Goal: Obtain resource: Download file/media

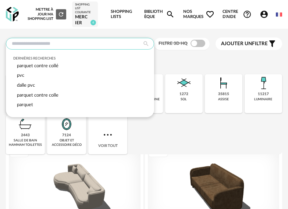
click at [24, 44] on input "text" at bounding box center [80, 44] width 148 height 12
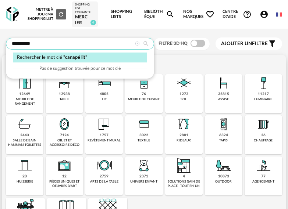
type input "**********"
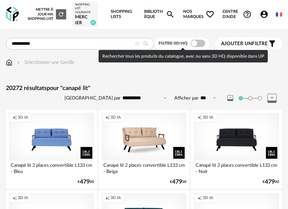
click at [201, 44] on span at bounding box center [198, 43] width 15 height 7
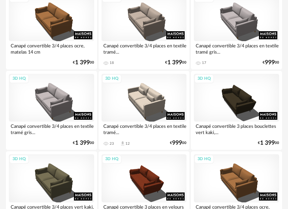
scroll to position [294, 0]
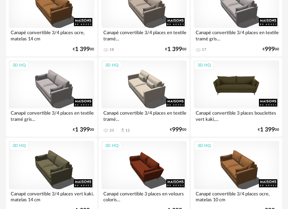
click at [245, 82] on div "3D HQ" at bounding box center [236, 85] width 85 height 48
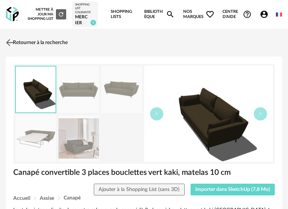
click at [10, 42] on img at bounding box center [9, 43] width 11 height 11
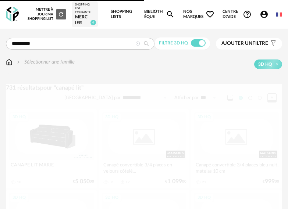
scroll to position [294, 0]
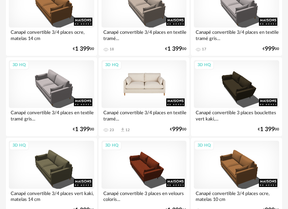
click at [153, 88] on div "3D HQ" at bounding box center [144, 84] width 85 height 48
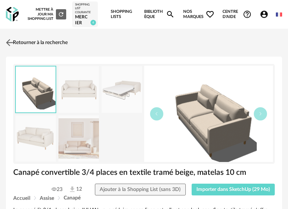
click at [10, 40] on img at bounding box center [9, 43] width 11 height 11
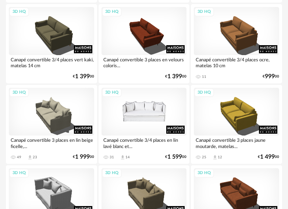
scroll to position [441, 0]
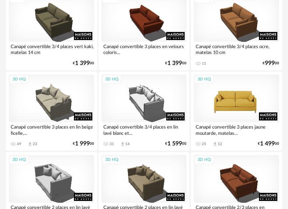
click at [234, 97] on div "3D HQ" at bounding box center [236, 99] width 85 height 48
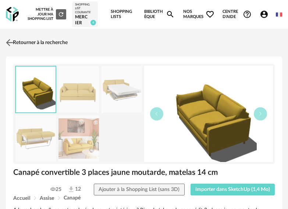
click at [10, 40] on img at bounding box center [9, 43] width 11 height 11
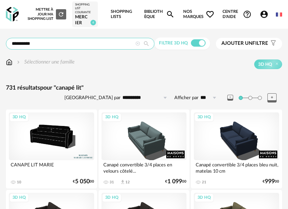
click at [46, 41] on input "**********" at bounding box center [80, 44] width 149 height 12
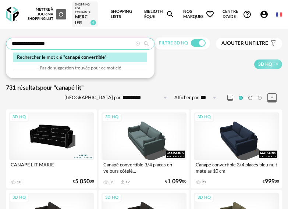
type input "**********"
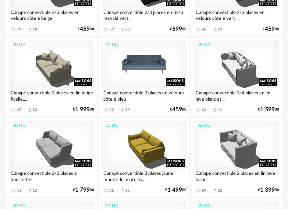
scroll to position [736, 0]
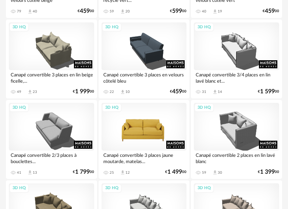
click at [143, 126] on div "3D HQ" at bounding box center [144, 127] width 85 height 48
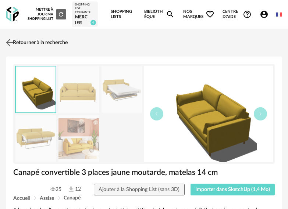
click at [10, 42] on img at bounding box center [9, 43] width 11 height 11
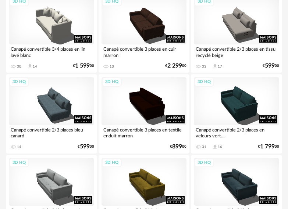
scroll to position [1214, 0]
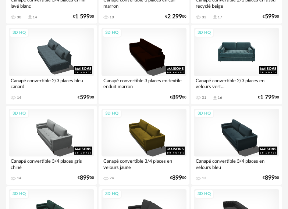
click at [234, 56] on div "3D HQ" at bounding box center [236, 52] width 85 height 48
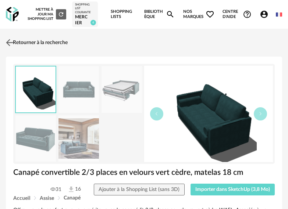
click at [9, 41] on img at bounding box center [9, 43] width 11 height 11
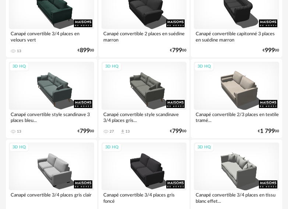
scroll to position [1435, 0]
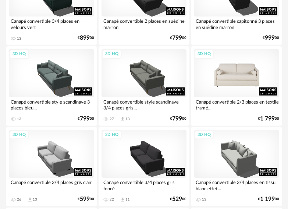
click at [239, 81] on div "3D HQ" at bounding box center [236, 73] width 85 height 48
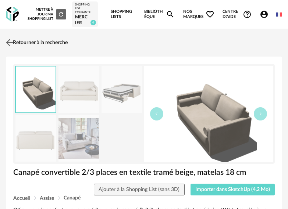
click at [8, 41] on img at bounding box center [9, 43] width 11 height 11
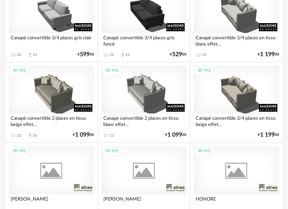
scroll to position [1619, 0]
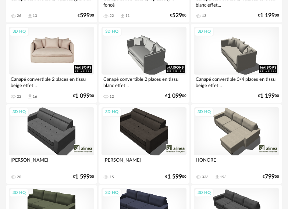
click at [48, 49] on div "3D HQ" at bounding box center [51, 51] width 85 height 48
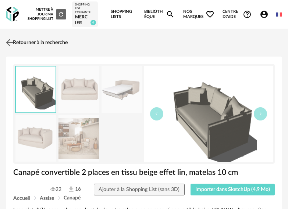
click at [9, 41] on img at bounding box center [9, 43] width 11 height 11
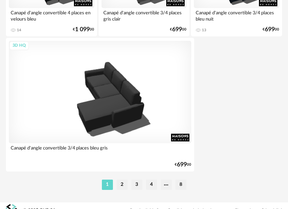
scroll to position [2744, 0]
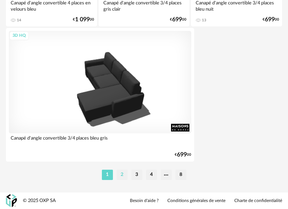
click at [124, 175] on li "2" at bounding box center [122, 175] width 11 height 10
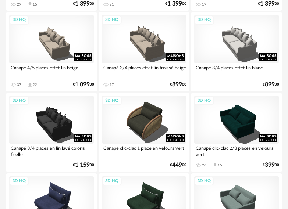
scroll to position [699, 0]
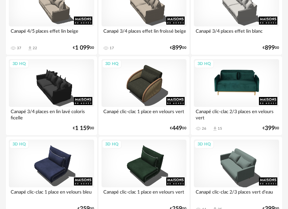
click at [237, 80] on div "3D HQ" at bounding box center [236, 83] width 85 height 48
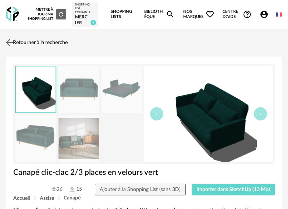
click at [10, 41] on img at bounding box center [9, 43] width 11 height 11
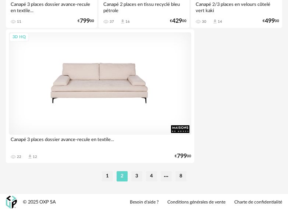
scroll to position [2744, 0]
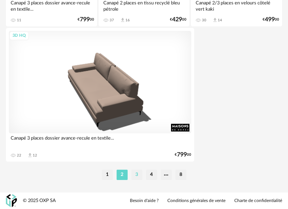
click at [136, 175] on li "3" at bounding box center [136, 175] width 11 height 10
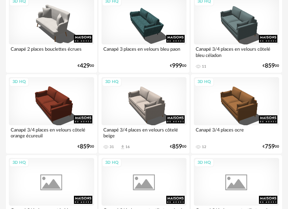
scroll to position [147, 0]
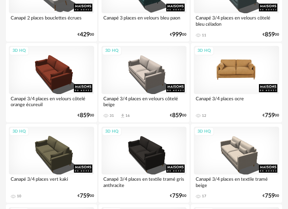
click at [242, 62] on div "3D HQ" at bounding box center [236, 70] width 85 height 48
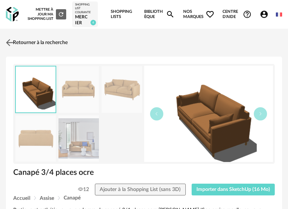
click at [11, 44] on img at bounding box center [9, 43] width 11 height 11
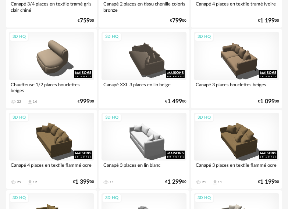
scroll to position [405, 0]
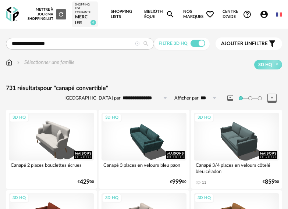
click at [253, 43] on span "Ajouter un filtre" at bounding box center [244, 44] width 47 height 6
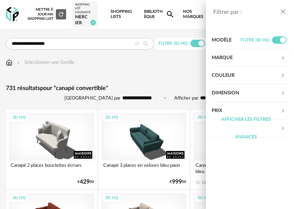
click at [284, 94] on icon at bounding box center [283, 93] width 5 height 5
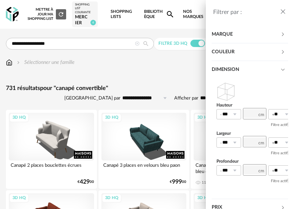
scroll to position [37, 0]
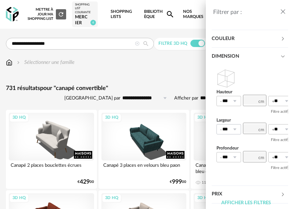
click at [234, 128] on icon at bounding box center [234, 129] width 9 height 10
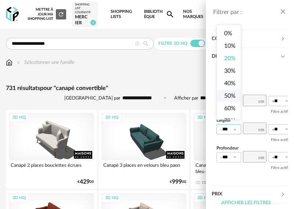
scroll to position [0, 0]
click at [213, 74] on div "Hauteur *** 0% 10% 20% 30% 40% 50% 60% 70% 80% 90% 100% ** 0% 10% 20% 30% 40% 5…" at bounding box center [250, 120] width 77 height 111
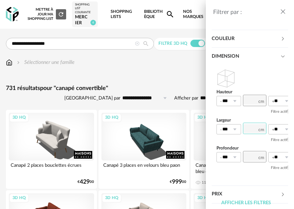
click at [256, 129] on input "number" at bounding box center [255, 128] width 24 height 11
type input "***"
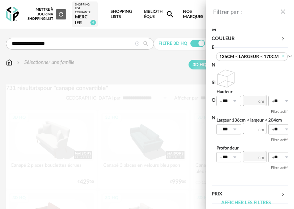
click at [254, 177] on div "Hauteur *** 0% 10% 20% 30% 40% 50% 60% 70% 80% 90% 100% ** 0% 10% 20% 30% 40% 5…" at bounding box center [250, 125] width 77 height 120
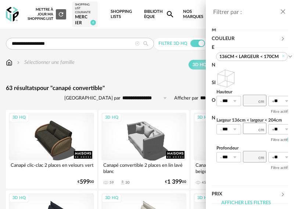
click at [235, 129] on icon at bounding box center [234, 129] width 9 height 10
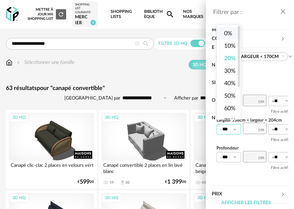
click at [232, 31] on span "0%" at bounding box center [228, 34] width 8 height 6
type input "**"
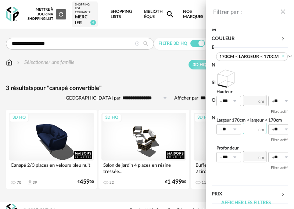
drag, startPoint x: 258, startPoint y: 127, endPoint x: 252, endPoint y: 127, distance: 5.9
click at [252, 127] on input "***" at bounding box center [255, 128] width 24 height 11
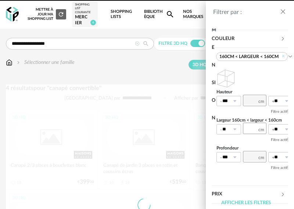
click at [252, 180] on div "Hauteur *** 0% 10% 20% 30% 40% 50% 60% 70% 80% 90% 100% ** 0% 10% 20% 30% 40% 5…" at bounding box center [250, 125] width 77 height 120
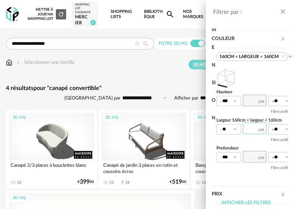
drag, startPoint x: 258, startPoint y: 127, endPoint x: 251, endPoint y: 129, distance: 7.1
click at [251, 129] on input "***" at bounding box center [255, 128] width 24 height 11
type input "***"
click at [241, 128] on input "**" at bounding box center [229, 129] width 25 height 10
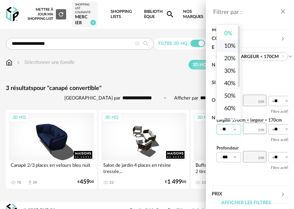
click at [234, 48] on span "10%" at bounding box center [229, 46] width 11 height 6
type input "***"
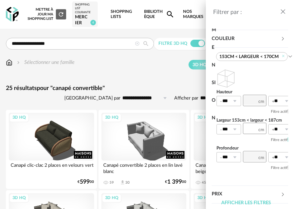
click at [282, 11] on icon "close drawer" at bounding box center [283, 11] width 7 height 7
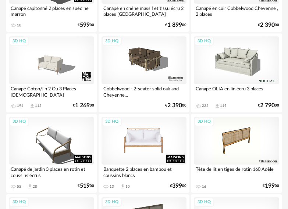
scroll to position [415, 0]
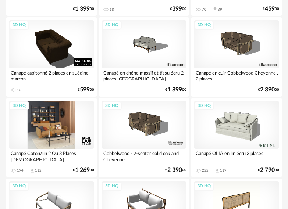
click at [55, 124] on div "3D HQ" at bounding box center [51, 125] width 85 height 48
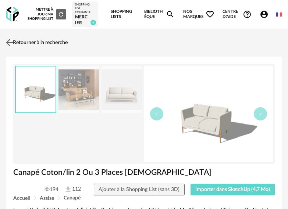
click at [44, 42] on link "Retourner à la recherche" at bounding box center [36, 43] width 64 height 16
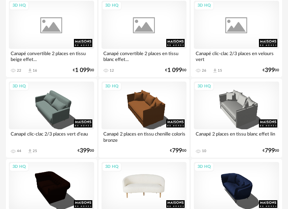
scroll to position [121, 0]
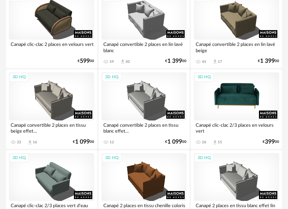
click at [225, 96] on div "3D HQ" at bounding box center [236, 96] width 85 height 48
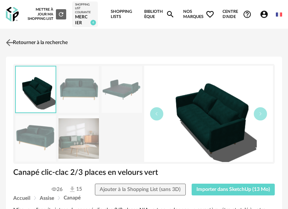
click at [13, 42] on img at bounding box center [9, 43] width 11 height 11
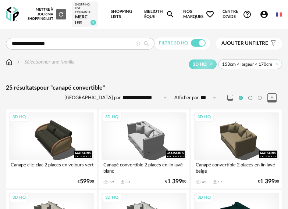
click at [264, 63] on span "153cm < largeur < 170cm" at bounding box center [247, 64] width 50 height 6
click at [261, 42] on span "Ajouter un filtre" at bounding box center [244, 43] width 47 height 6
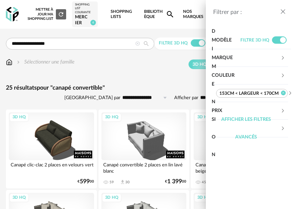
click at [284, 94] on icon at bounding box center [283, 93] width 5 height 5
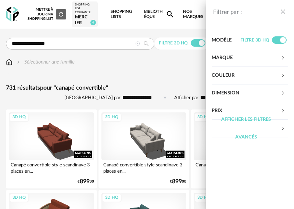
click at [228, 93] on div "Dimension" at bounding box center [246, 94] width 69 height 18
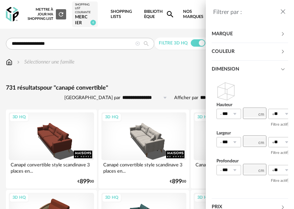
scroll to position [57, 0]
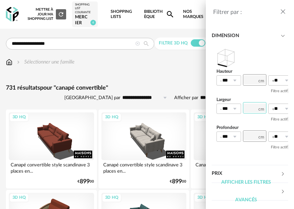
click at [257, 107] on input "number" at bounding box center [255, 107] width 24 height 11
type input "***"
click at [256, 120] on div "Hauteur *** 0% 10% 20% 30% 40% 50% 60% 70% 80% 90% 100% ** 0% 10% 20% 30% 40% 5…" at bounding box center [250, 100] width 77 height 111
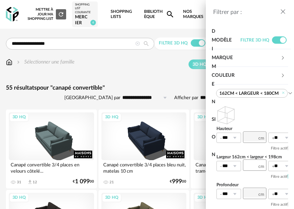
click at [283, 10] on icon "close drawer" at bounding box center [283, 11] width 7 height 7
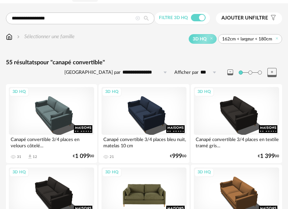
scroll to position [74, 0]
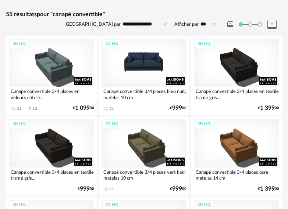
click at [154, 64] on div "3D HQ" at bounding box center [144, 63] width 85 height 48
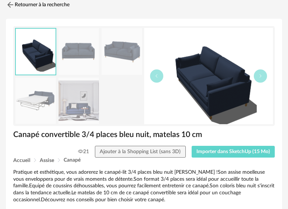
scroll to position [37, 0]
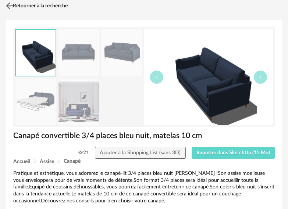
click at [10, 4] on img at bounding box center [9, 6] width 11 height 11
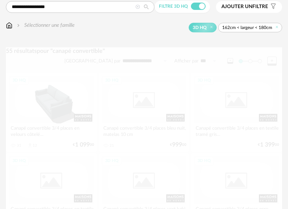
scroll to position [74, 0]
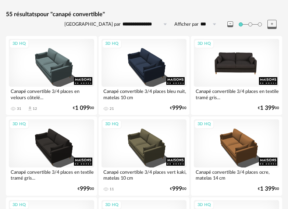
click at [230, 60] on div "3D HQ" at bounding box center [236, 63] width 85 height 48
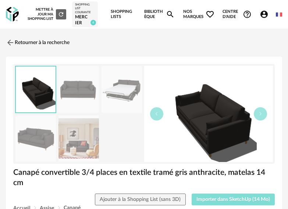
click at [227, 198] on span "Importer dans SketchUp (14 Mo)" at bounding box center [233, 199] width 74 height 5
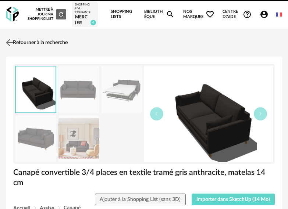
click at [35, 40] on link "Retourner à la recherche" at bounding box center [36, 43] width 64 height 16
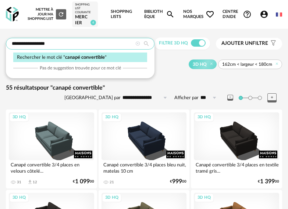
drag, startPoint x: 55, startPoint y: 45, endPoint x: 7, endPoint y: 44, distance: 47.8
click at [7, 44] on input "**********" at bounding box center [80, 44] width 149 height 12
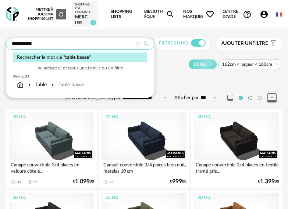
type input "**********"
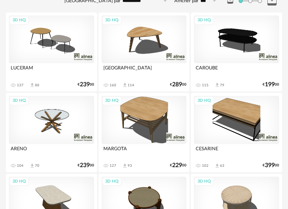
scroll to position [110, 0]
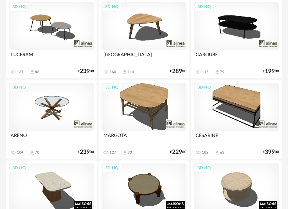
click at [248, 18] on div "3D HQ" at bounding box center [236, 26] width 85 height 48
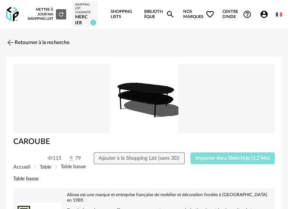
click at [228, 160] on span "Importer dans SketchUp (1,2 Mo)" at bounding box center [232, 158] width 75 height 5
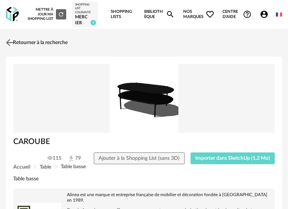
click at [15, 42] on link "Retourner à la recherche" at bounding box center [36, 43] width 64 height 16
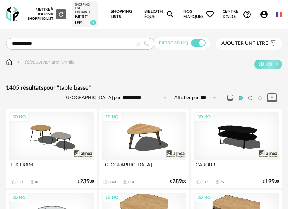
click at [56, 133] on div "3D HQ" at bounding box center [51, 137] width 85 height 48
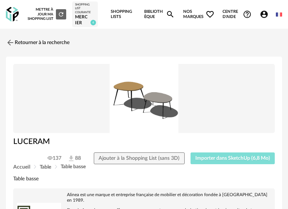
click at [243, 158] on span "Importer dans SketchUp (6,8 Mo)" at bounding box center [232, 158] width 75 height 5
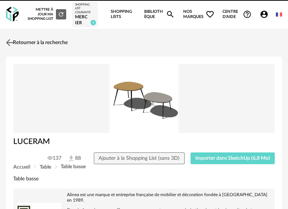
click at [31, 39] on link "Retourner à la recherche" at bounding box center [36, 43] width 64 height 16
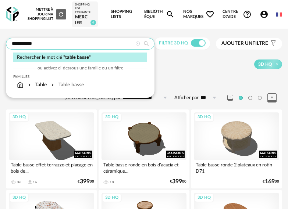
drag, startPoint x: 36, startPoint y: 42, endPoint x: 5, endPoint y: 37, distance: 31.8
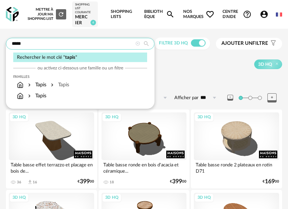
type input "*****"
type input "**********"
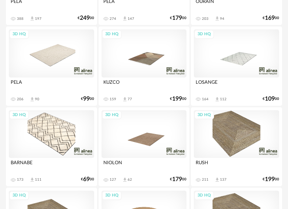
scroll to position [147, 0]
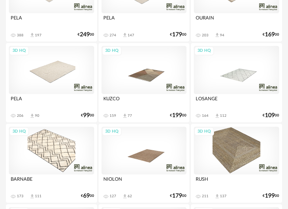
click at [61, 77] on div "3D HQ" at bounding box center [51, 70] width 85 height 48
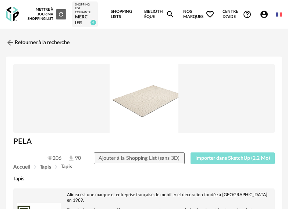
click at [230, 159] on span "Importer dans SketchUp (2,2 Mo)" at bounding box center [232, 158] width 75 height 5
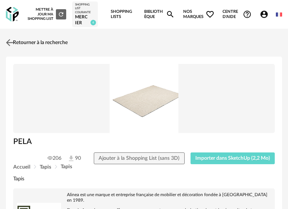
click at [46, 42] on link "Retourner à la recherche" at bounding box center [36, 43] width 64 height 16
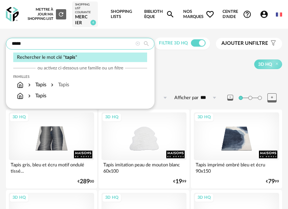
drag, startPoint x: 24, startPoint y: 43, endPoint x: 7, endPoint y: 42, distance: 16.9
click at [7, 42] on input "*****" at bounding box center [80, 44] width 149 height 12
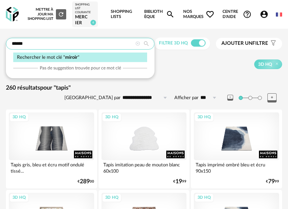
type input "******"
type input "**********"
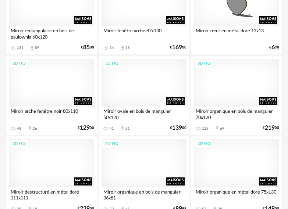
scroll to position [1104, 0]
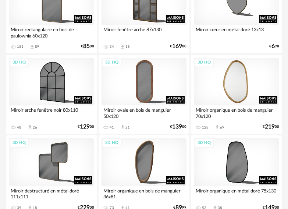
click at [238, 88] on div "3D HQ" at bounding box center [236, 82] width 85 height 48
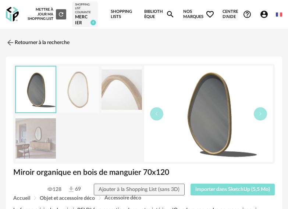
click at [220, 189] on span "Importer dans SketchUp (5,5 Mo)" at bounding box center [232, 189] width 75 height 5
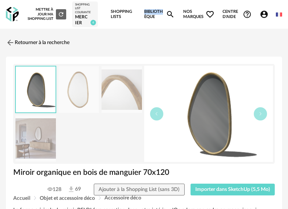
click at [143, 14] on div "Nouvelle shopping list Mettre à jour ma Shopping List Refresh icon Shopping Lis…" at bounding box center [153, 14] width 258 height 29
click at [170, 11] on icon "Magnify icon" at bounding box center [170, 14] width 7 height 7
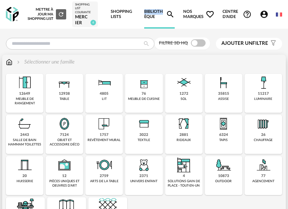
click at [109, 131] on img at bounding box center [104, 124] width 18 height 18
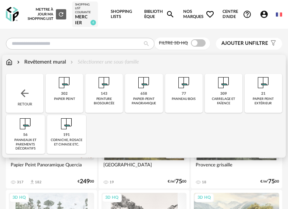
click at [231, 95] on div "309 [GEOGRAPHIC_DATA] et faïence" at bounding box center [224, 93] width 38 height 39
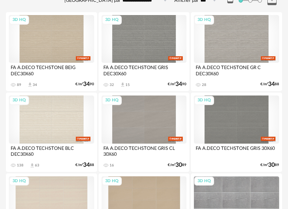
scroll to position [110, 0]
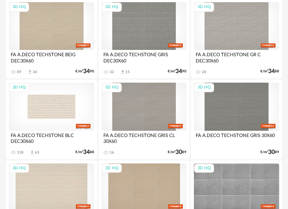
click at [62, 109] on div "3D HQ" at bounding box center [51, 107] width 85 height 48
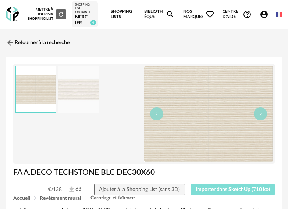
click at [224, 191] on span "Importer dans SketchUp (710 ko)" at bounding box center [233, 189] width 74 height 5
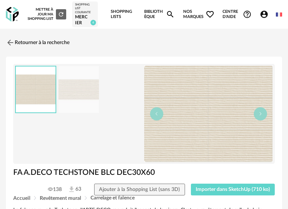
click at [155, 12] on link "Bibliothèque Magnify icon" at bounding box center [159, 14] width 31 height 29
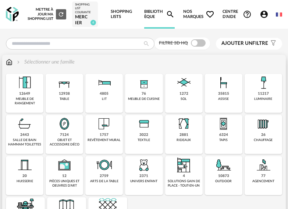
click at [258, 86] on img at bounding box center [264, 83] width 18 height 18
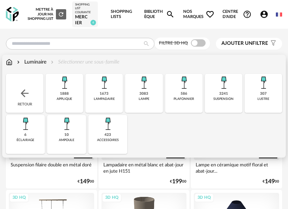
click at [108, 91] on img at bounding box center [104, 83] width 18 height 18
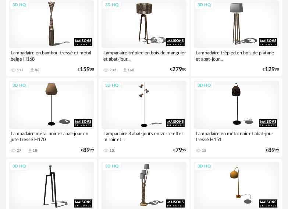
scroll to position [846, 0]
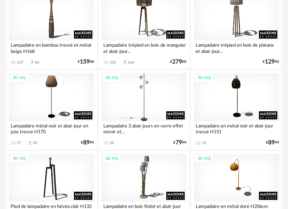
click at [144, 100] on div "3D HQ" at bounding box center [144, 97] width 85 height 48
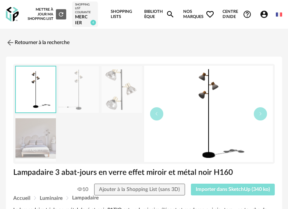
click at [226, 192] on span "Importer dans SketchUp (340 ko)" at bounding box center [233, 189] width 74 height 5
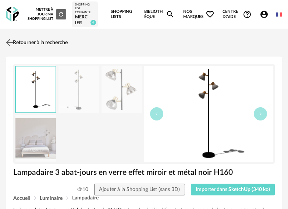
click at [42, 43] on link "Retourner à la recherche" at bounding box center [36, 43] width 64 height 16
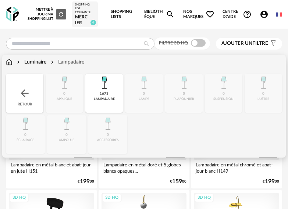
click at [33, 86] on div "Retour" at bounding box center [25, 93] width 38 height 39
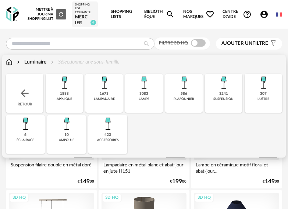
click at [151, 96] on div "3083 lampe" at bounding box center [144, 93] width 38 height 39
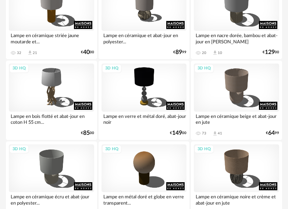
scroll to position [662, 0]
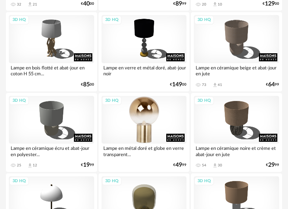
click at [146, 117] on div "3D HQ" at bounding box center [144, 120] width 85 height 48
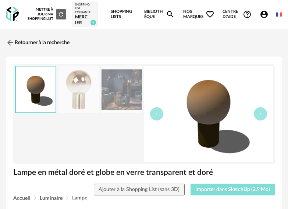
click at [237, 188] on span "Importer dans SketchUp (2,9 Mo)" at bounding box center [232, 189] width 75 height 5
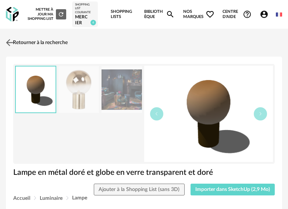
click at [38, 42] on link "Retourner à la recherche" at bounding box center [36, 43] width 64 height 16
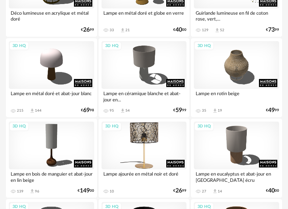
scroll to position [1067, 0]
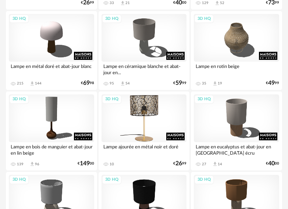
click at [160, 104] on div "3D HQ" at bounding box center [144, 119] width 85 height 48
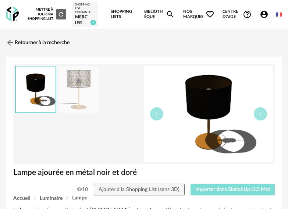
click at [241, 190] on span "Importer dans SketchUp (2,5 Mo)" at bounding box center [232, 189] width 75 height 5
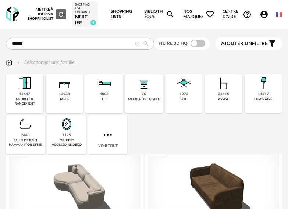
click at [77, 45] on input "******" at bounding box center [80, 44] width 148 height 12
type input "******"
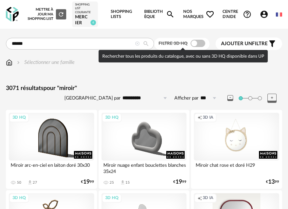
click at [202, 43] on span at bounding box center [198, 43] width 15 height 7
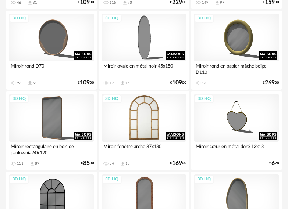
scroll to position [1104, 0]
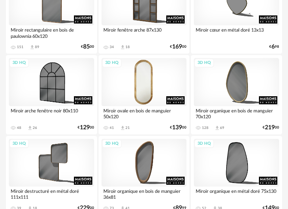
click at [152, 92] on div "3D HQ" at bounding box center [144, 82] width 85 height 48
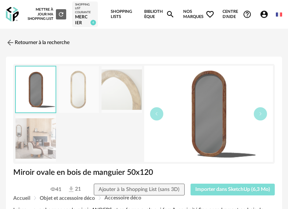
click at [224, 188] on span "Importer dans SketchUp (6,3 Mo)" at bounding box center [232, 189] width 75 height 5
